Goal: Find specific page/section: Find specific page/section

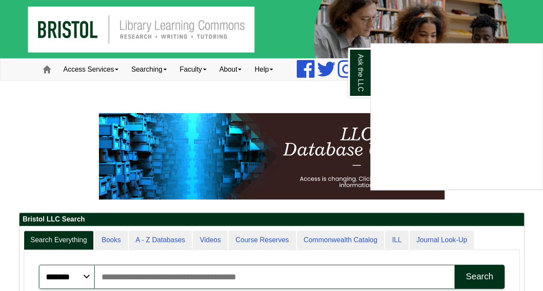
click at [265, 88] on div "Ask the LLC" at bounding box center [271, 145] width 543 height 291
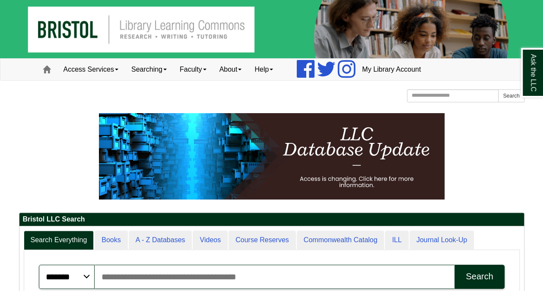
drag, startPoint x: 346, startPoint y: 1, endPoint x: 203, endPoint y: 94, distance: 170.2
click at [203, 94] on div "[GEOGRAPHIC_DATA] [GEOGRAPHIC_DATA] Learning Commons Homepage Homepage Home Sea…" at bounding box center [272, 96] width 506 height 15
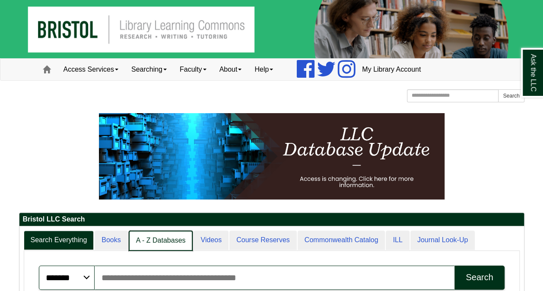
scroll to position [4, 4]
click at [138, 237] on link "A - Z Databases" at bounding box center [161, 241] width 64 height 20
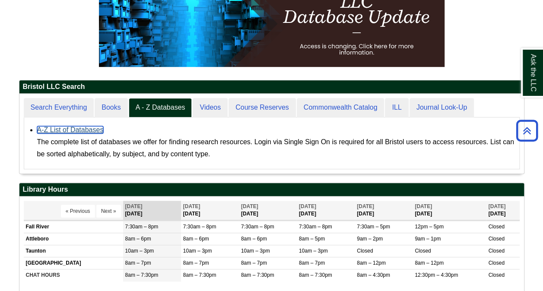
click at [97, 127] on link "A-Z List of Databases" at bounding box center [70, 129] width 67 height 7
click at [75, 133] on div "A-Z List of Databases The complete list of databases we offer for finding resea…" at bounding box center [276, 142] width 478 height 36
click at [86, 127] on link "A-Z List of Databases" at bounding box center [70, 129] width 67 height 7
click at [68, 131] on link "A-Z List of Databases" at bounding box center [70, 129] width 67 height 7
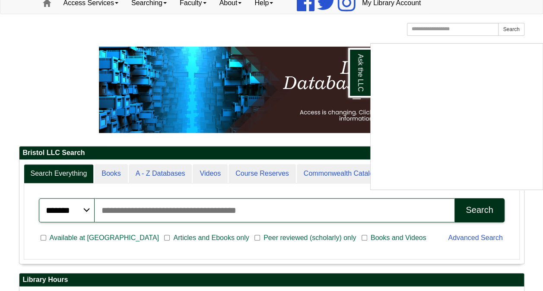
scroll to position [4, 4]
click at [166, 172] on div "Ask the LLC" at bounding box center [271, 145] width 543 height 291
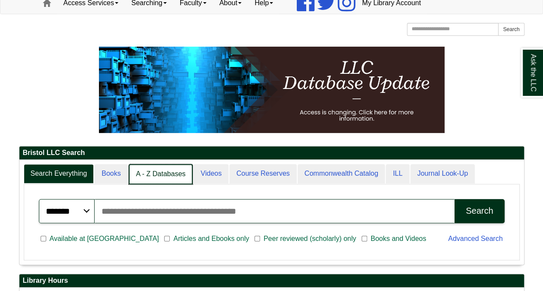
click at [159, 174] on link "A - Z Databases" at bounding box center [161, 174] width 64 height 20
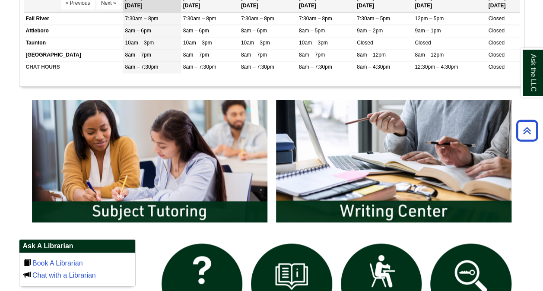
scroll to position [596, 0]
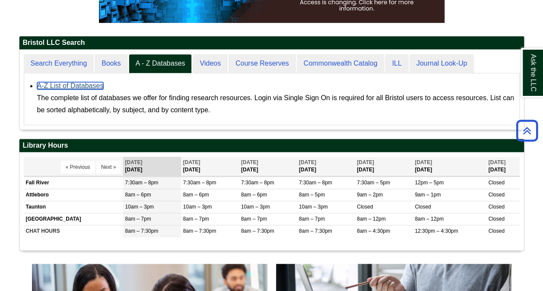
click at [48, 86] on link "A-Z List of Databases" at bounding box center [70, 85] width 67 height 7
click at [63, 83] on link "A-Z List of Databases" at bounding box center [70, 85] width 67 height 7
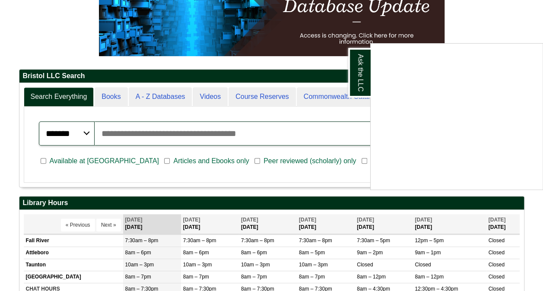
scroll to position [141, 0]
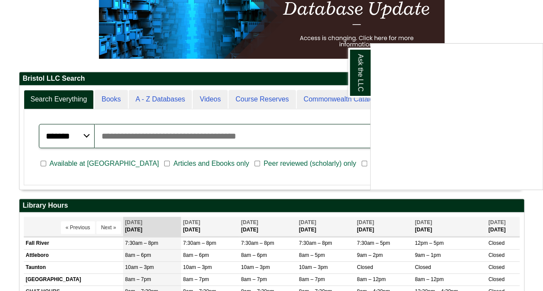
click at [517, 35] on div "Ask the LLC" at bounding box center [271, 145] width 543 height 291
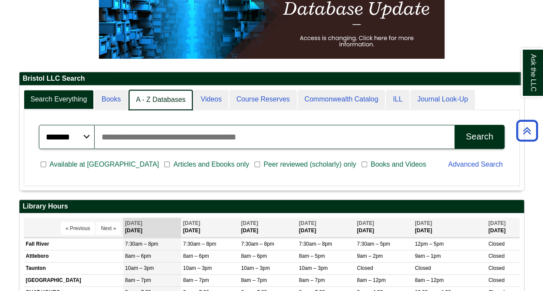
click at [168, 100] on link "A - Z Databases" at bounding box center [161, 100] width 64 height 20
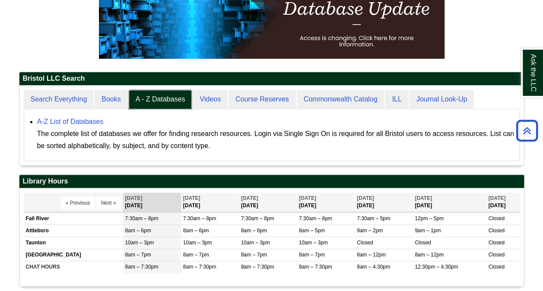
scroll to position [4, 4]
click at [87, 118] on link "A-Z List of Databases" at bounding box center [70, 121] width 67 height 7
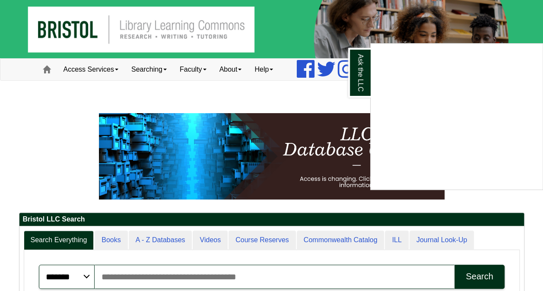
scroll to position [4, 4]
click at [172, 244] on div "Ask the LLC" at bounding box center [271, 145] width 543 height 291
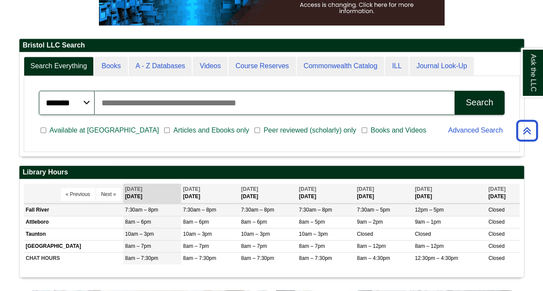
drag, startPoint x: 172, startPoint y: 244, endPoint x: 227, endPoint y: 214, distance: 63.2
click at [227, 214] on tbody "Fall River 7:30am – 8pm 7:30am – 8pm Closed" at bounding box center [272, 234] width 496 height 61
click at [418, 138] on div "Available at Bristol Articles and Ebooks only Peer reviewed (scholarly) only Bo…" at bounding box center [239, 131] width 410 height 22
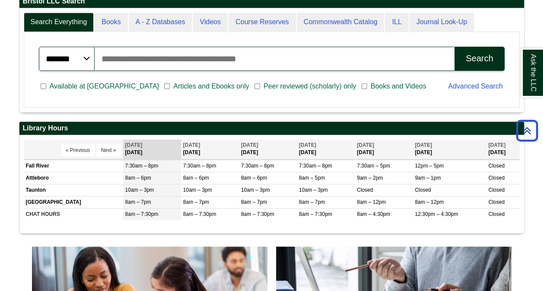
scroll to position [104, 505]
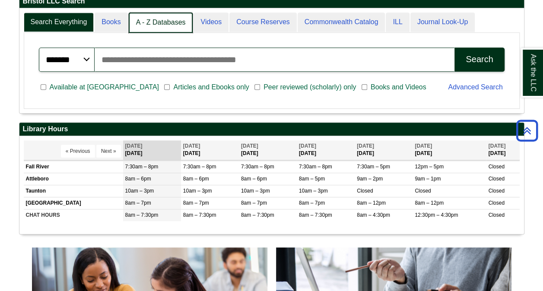
click at [167, 25] on link "A - Z Databases" at bounding box center [161, 23] width 64 height 20
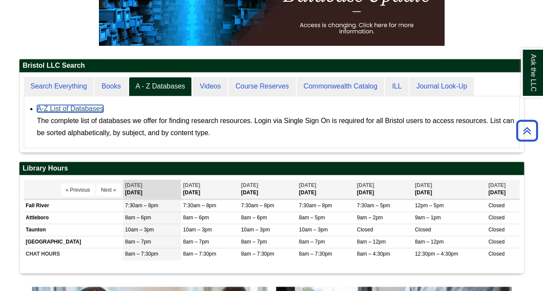
click at [80, 108] on link "A-Z List of Databases" at bounding box center [70, 108] width 67 height 7
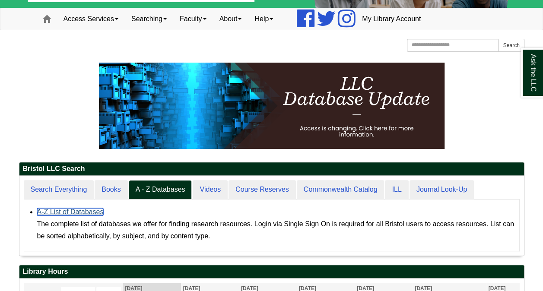
scroll to position [4, 4]
click at [60, 211] on link "A-Z List of Databases" at bounding box center [70, 211] width 67 height 7
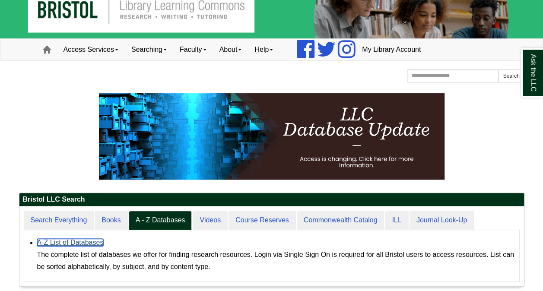
scroll to position [80, 505]
click at [65, 245] on link "A-Z List of Databases" at bounding box center [70, 242] width 67 height 7
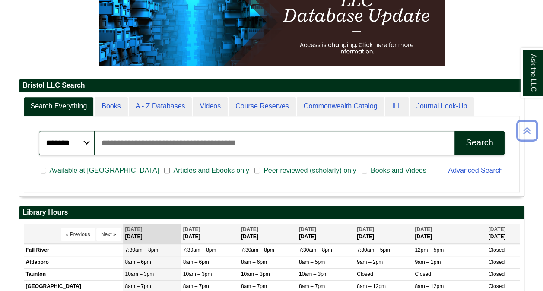
scroll to position [135, 0]
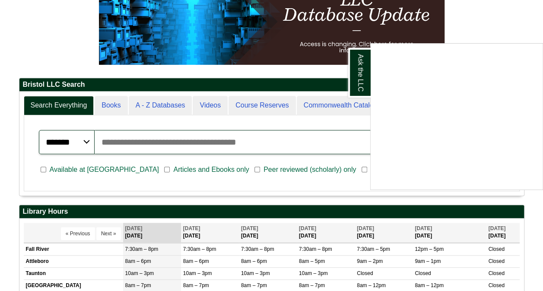
click at [169, 111] on div "Ask the LLC" at bounding box center [271, 145] width 543 height 291
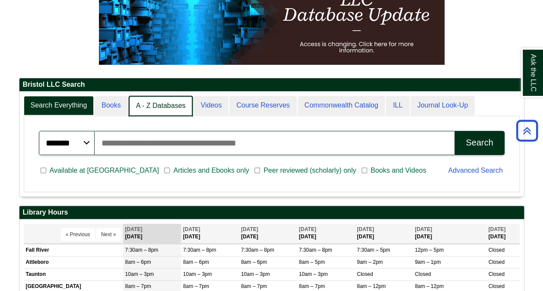
click at [156, 104] on link "A - Z Databases" at bounding box center [161, 106] width 64 height 20
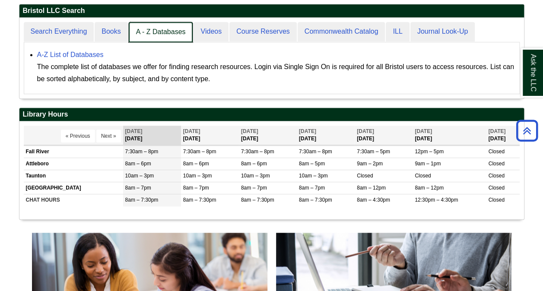
scroll to position [212, 0]
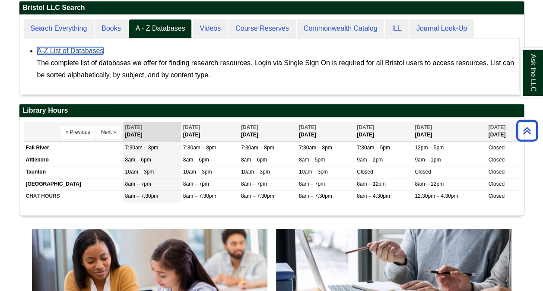
click at [81, 53] on link "A-Z List of Databases" at bounding box center [70, 50] width 67 height 7
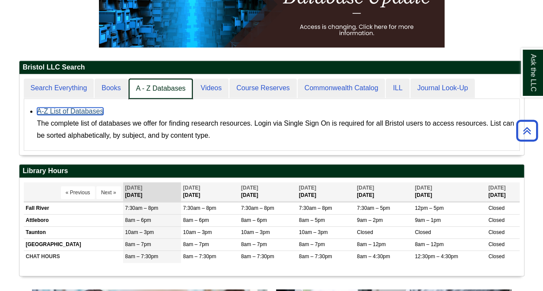
scroll to position [80, 505]
click at [158, 87] on link "A - Z Databases" at bounding box center [161, 89] width 64 height 20
click at [163, 95] on link "A - Z Databases" at bounding box center [161, 89] width 64 height 20
click at [169, 87] on link "A - Z Databases" at bounding box center [161, 89] width 64 height 20
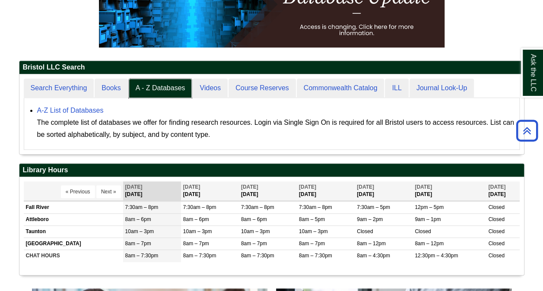
scroll to position [4, 4]
click at [83, 111] on link "A-Z List of Databases" at bounding box center [70, 110] width 67 height 7
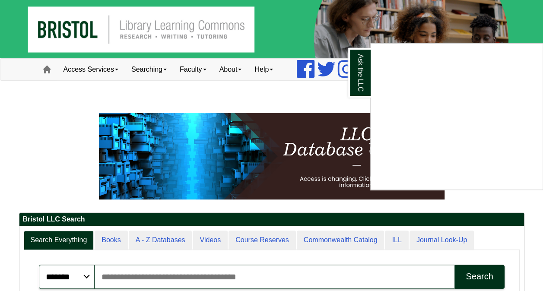
click at [279, 91] on div "Ask the LLC" at bounding box center [271, 145] width 543 height 291
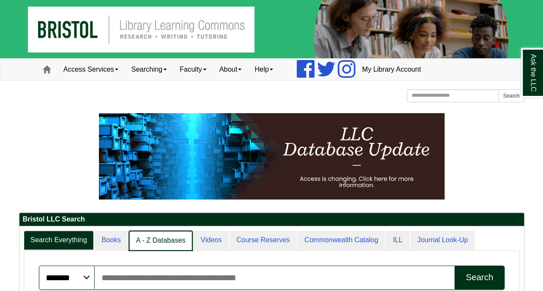
scroll to position [105, 505]
click at [163, 237] on link "A - Z Databases" at bounding box center [161, 241] width 64 height 20
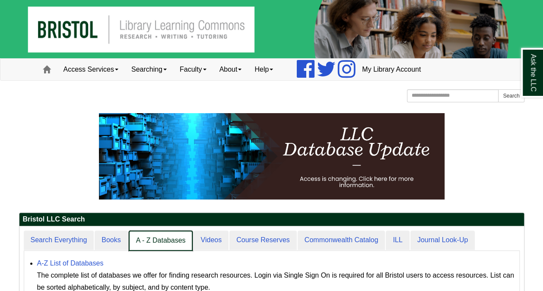
click at [163, 237] on link "A - Z Databases" at bounding box center [161, 241] width 64 height 20
click at [168, 242] on link "A - Z Databases" at bounding box center [161, 241] width 64 height 20
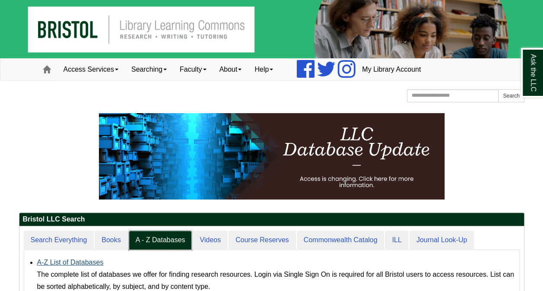
scroll to position [4, 4]
click at [84, 262] on link "A-Z List of Databases" at bounding box center [70, 262] width 67 height 7
